Goal: Navigation & Orientation: Find specific page/section

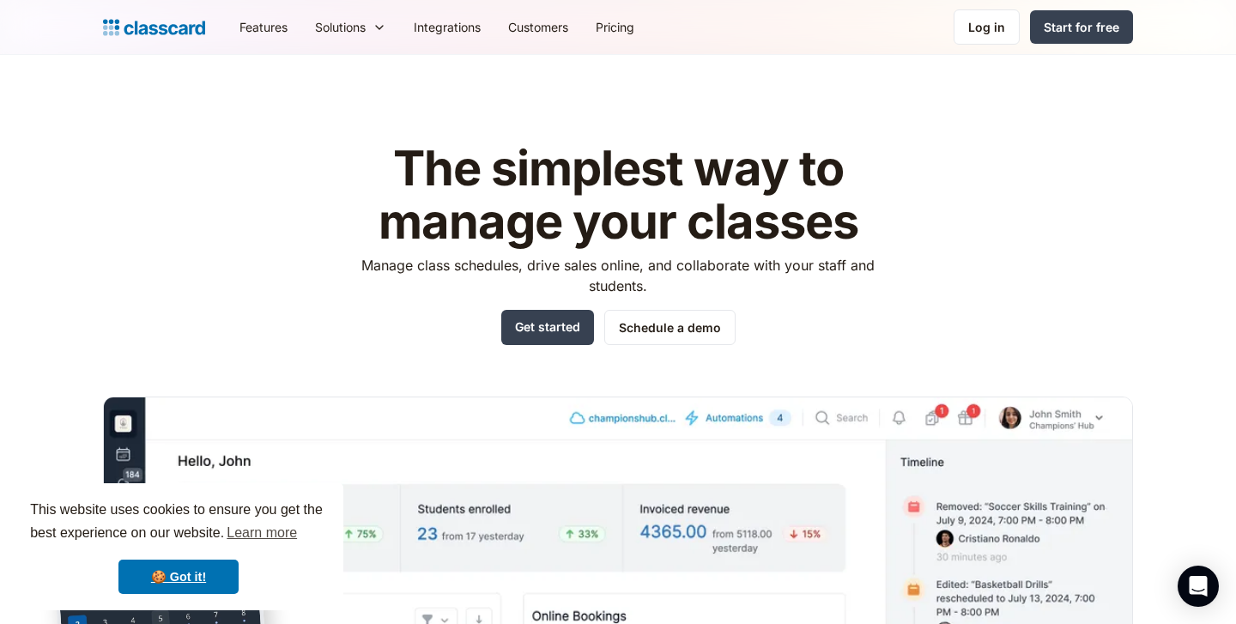
scroll to position [1, 0]
click at [462, 32] on link "Integrations" at bounding box center [447, 27] width 94 height 39
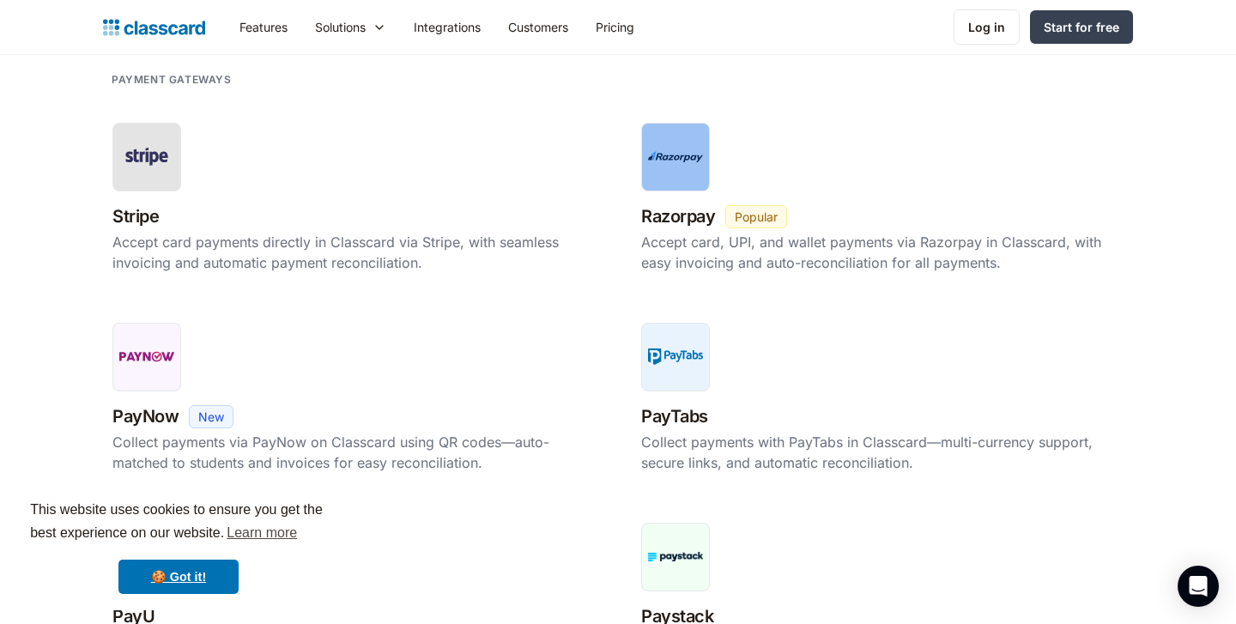
scroll to position [408, 0]
